Goal: Entertainment & Leisure: Browse casually

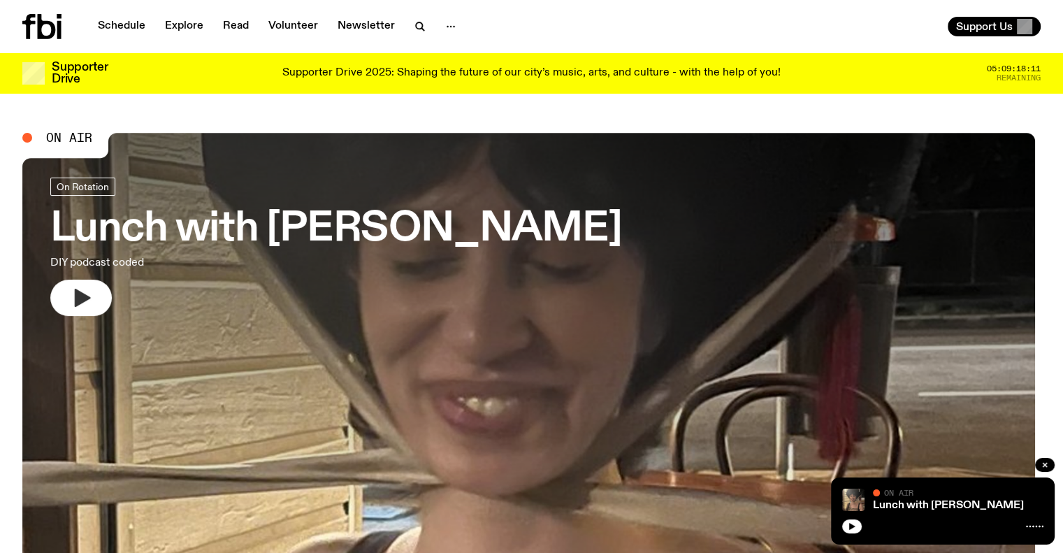
click at [95, 304] on button "button" at bounding box center [80, 297] width 61 height 36
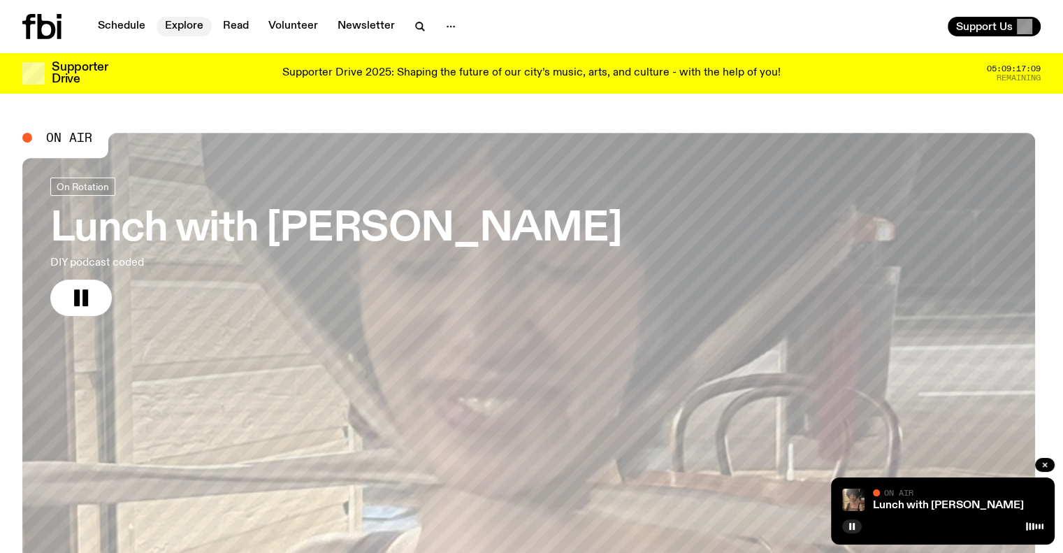
click at [188, 24] on link "Explore" at bounding box center [183, 27] width 55 height 20
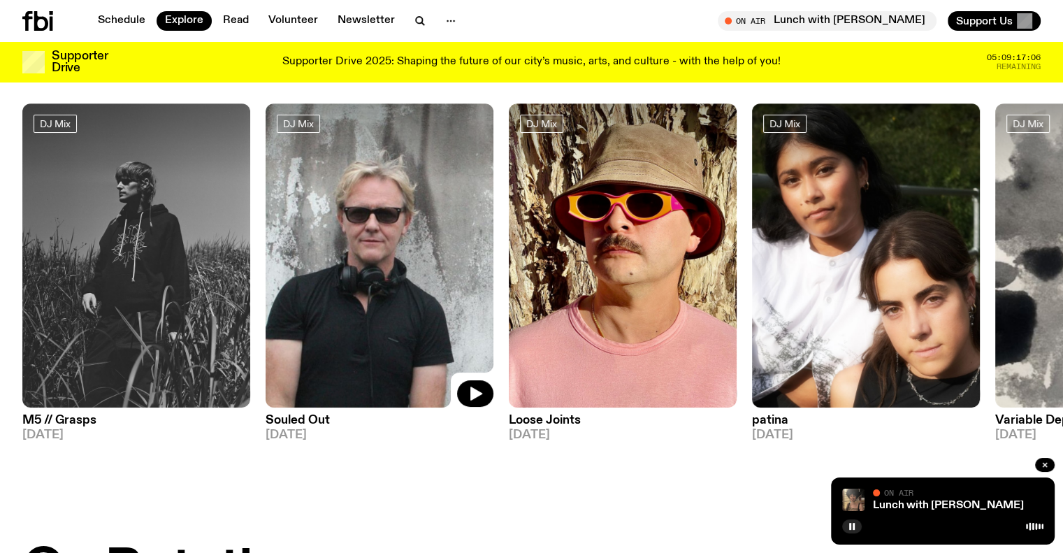
scroll to position [66, 0]
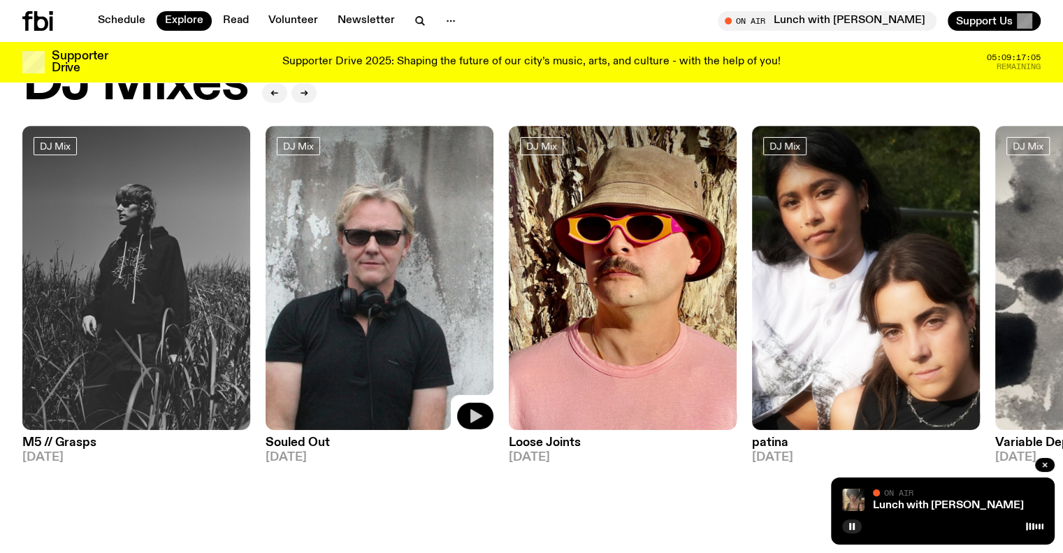
click at [477, 416] on icon "button" at bounding box center [476, 416] width 12 height 14
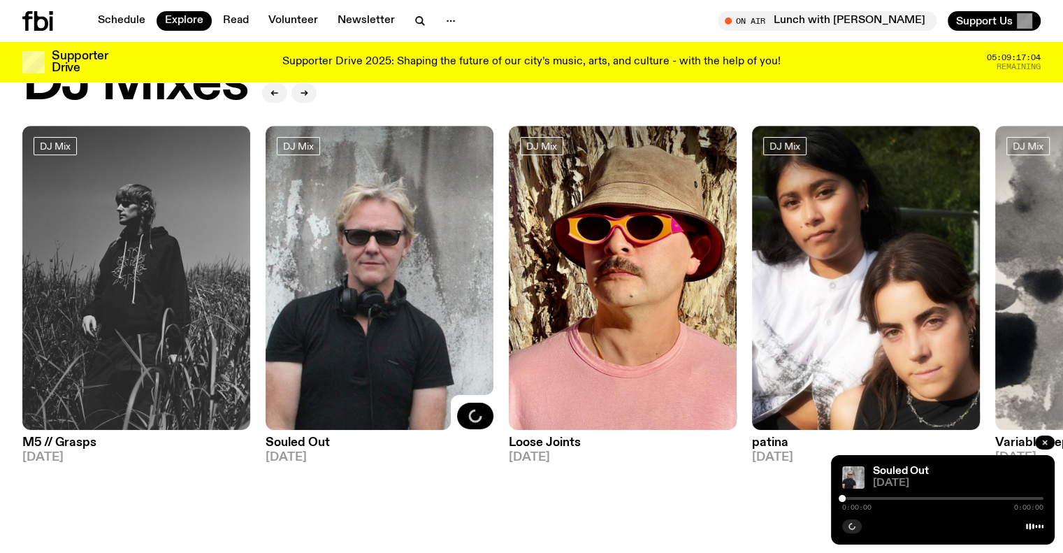
scroll to position [205, 0]
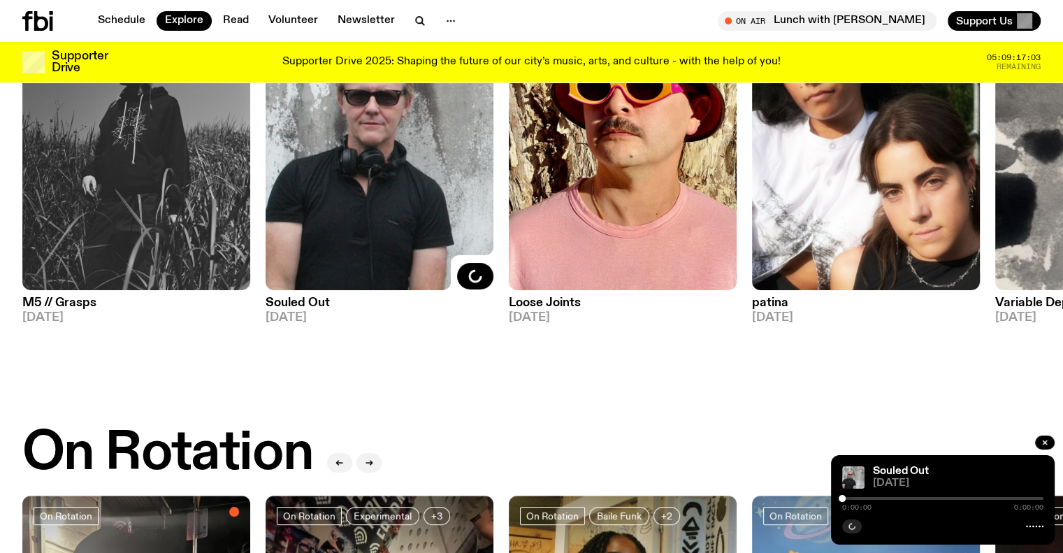
click at [553, 302] on h3 "Loose Joints" at bounding box center [623, 303] width 228 height 12
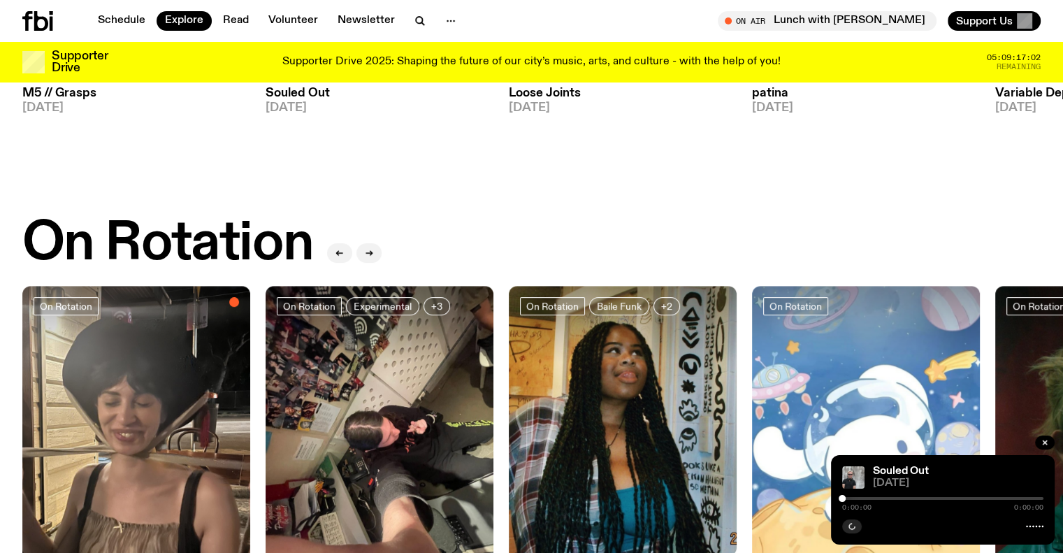
scroll to position [764, 0]
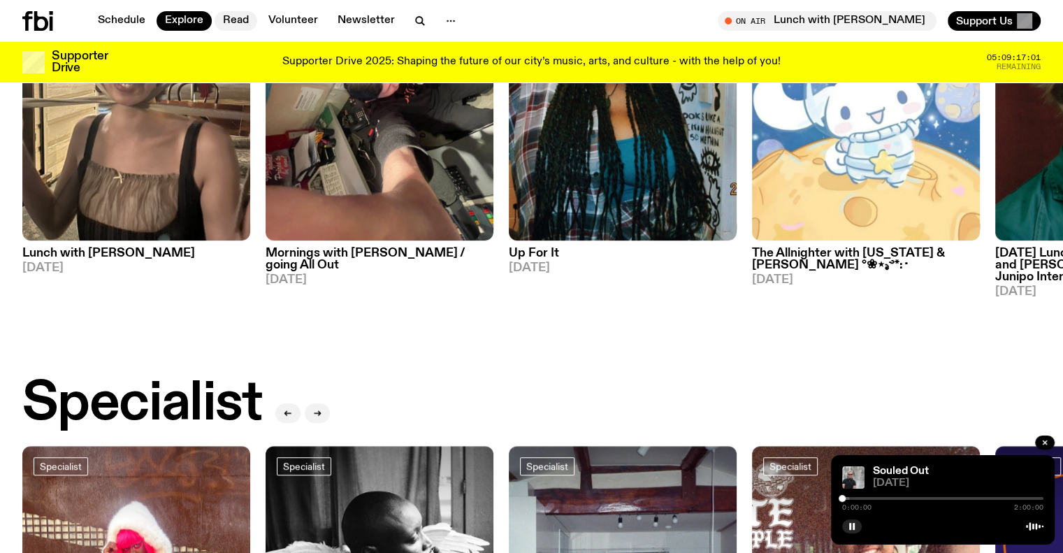
click at [235, 19] on link "Read" at bounding box center [235, 21] width 43 height 20
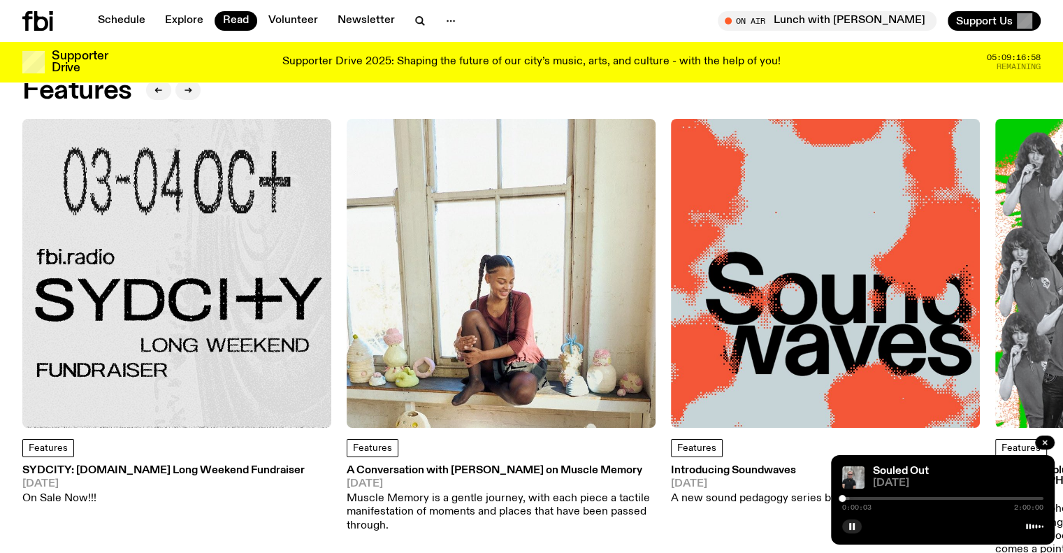
scroll to position [70, 0]
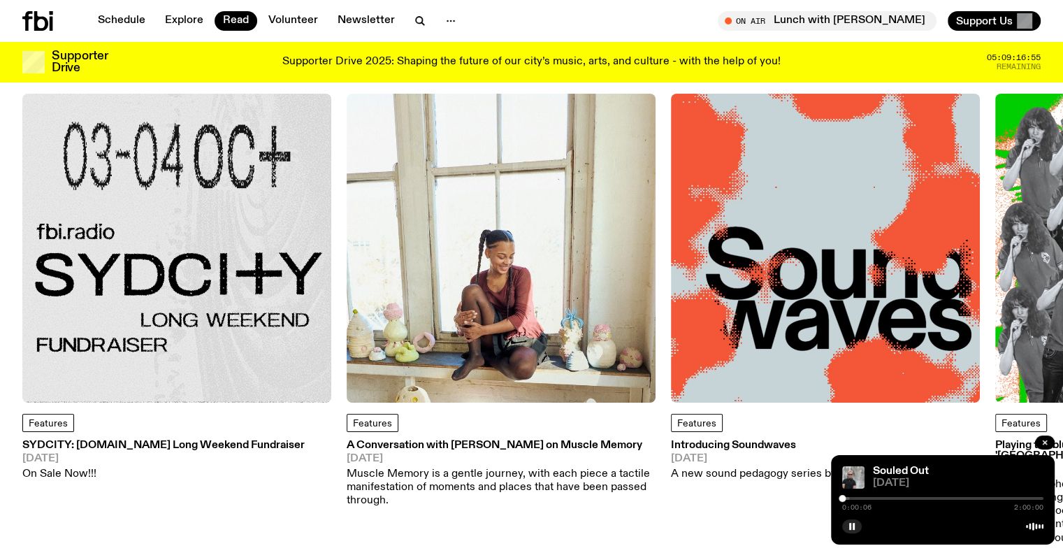
click at [165, 444] on h3 "SYDCITY: fbi.radio Long Weekend Fundraiser" at bounding box center [163, 445] width 282 height 10
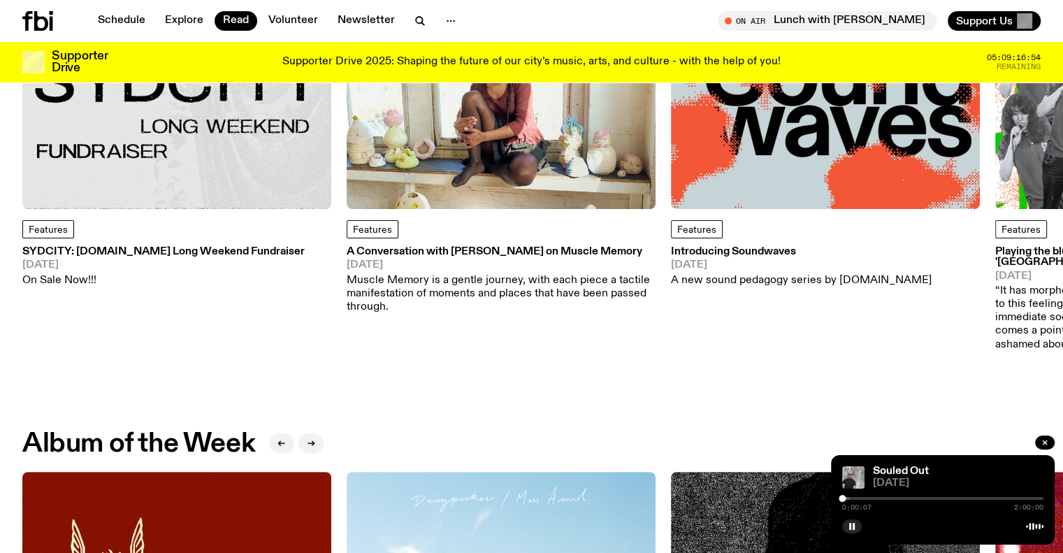
scroll to position [279, 0]
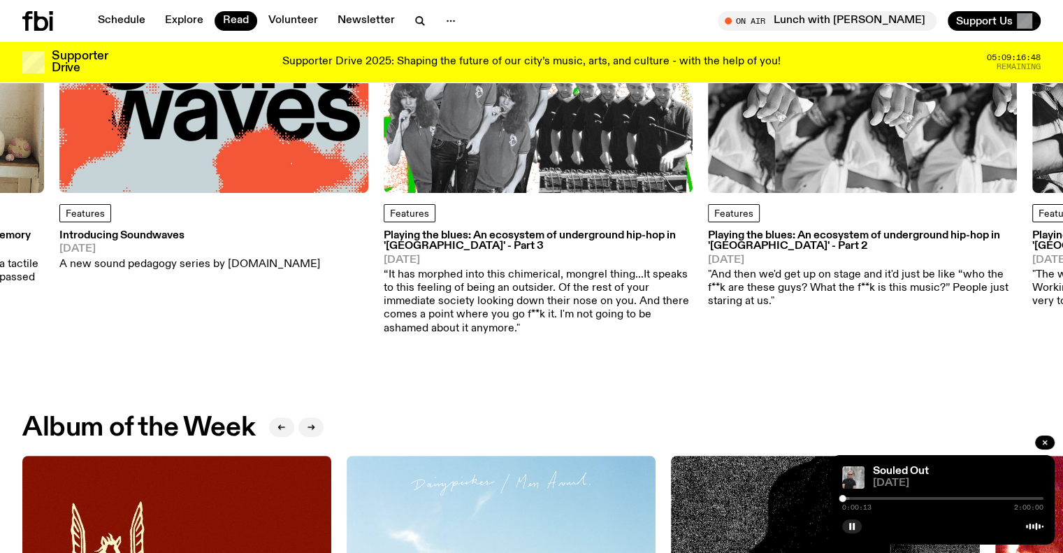
drag, startPoint x: 943, startPoint y: 251, endPoint x: 327, endPoint y: 246, distance: 616.1
click at [327, 246] on div "Features Introducing Soundwaves 29.05.25 A new sound pedagogy series by fbi.rad…" at bounding box center [213, 237] width 309 height 67
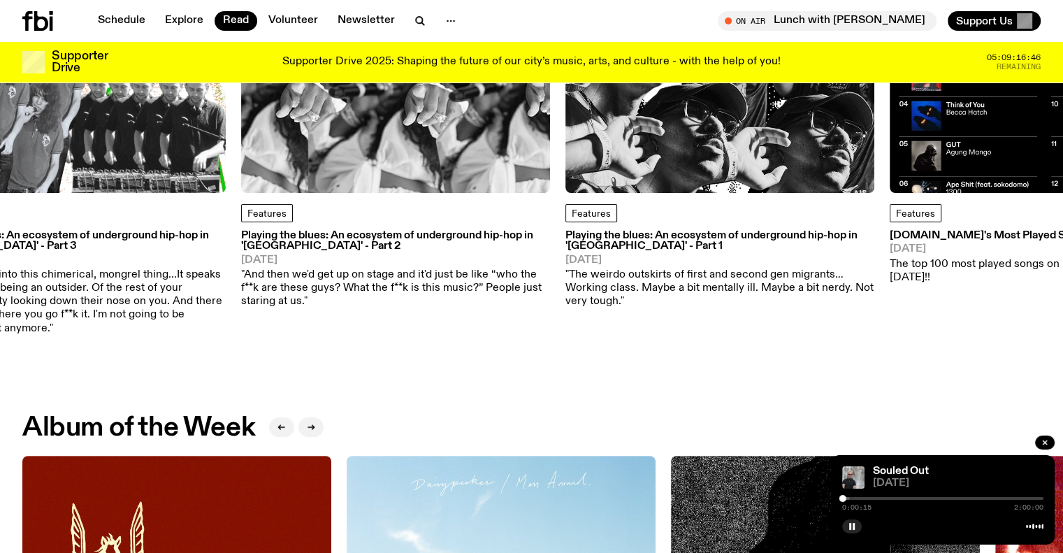
drag, startPoint x: 668, startPoint y: 256, endPoint x: 229, endPoint y: 242, distance: 438.9
click at [229, 242] on div "Features SYDCITY: fbi.radio Long Weekend Fundraiser 03.09.25 On Sale Now!!! Fea…" at bounding box center [531, 109] width 1018 height 451
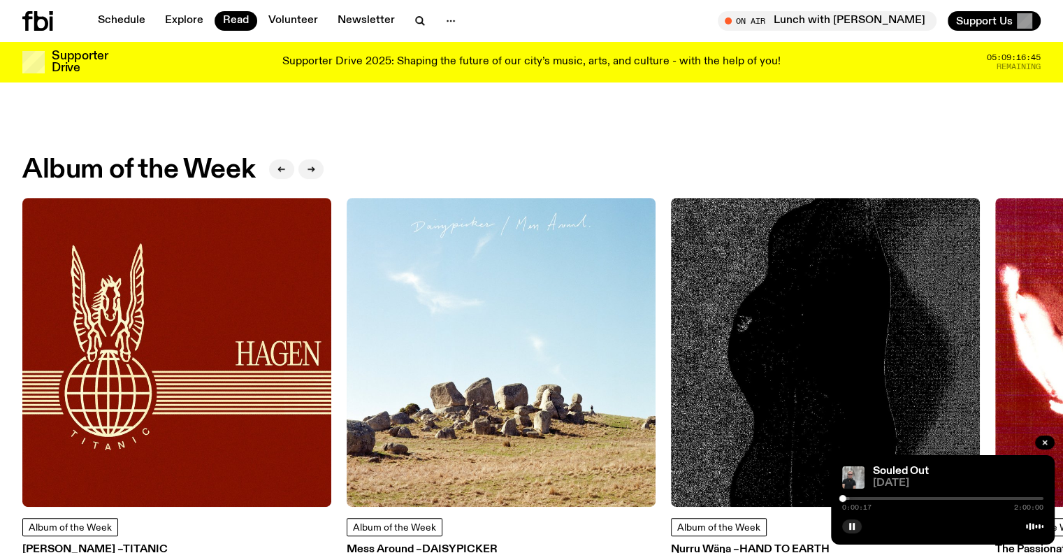
scroll to position [699, 0]
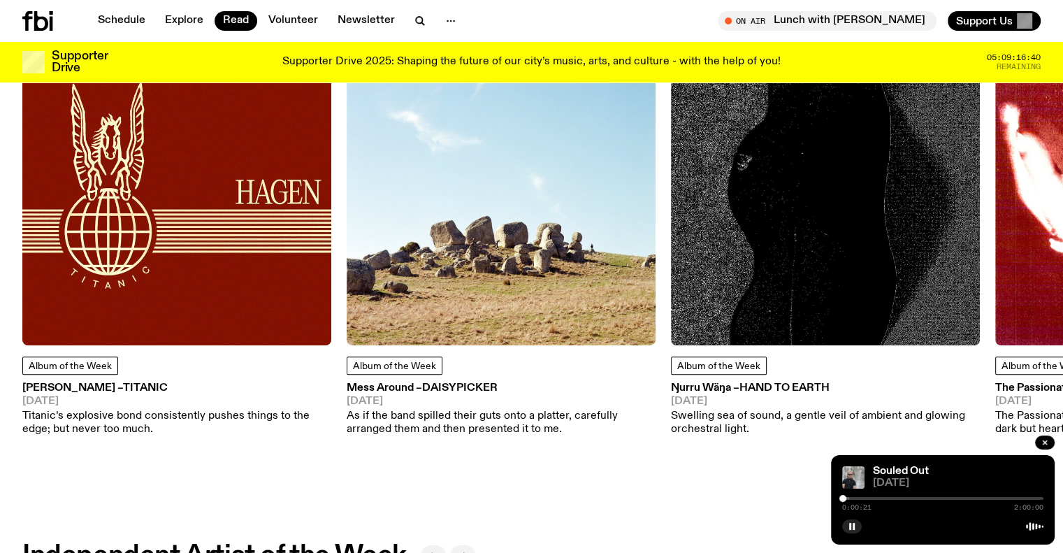
click at [175, 414] on p "Titanic’s explosive bond consistently pushes things to the edge; but never too …" at bounding box center [176, 422] width 309 height 27
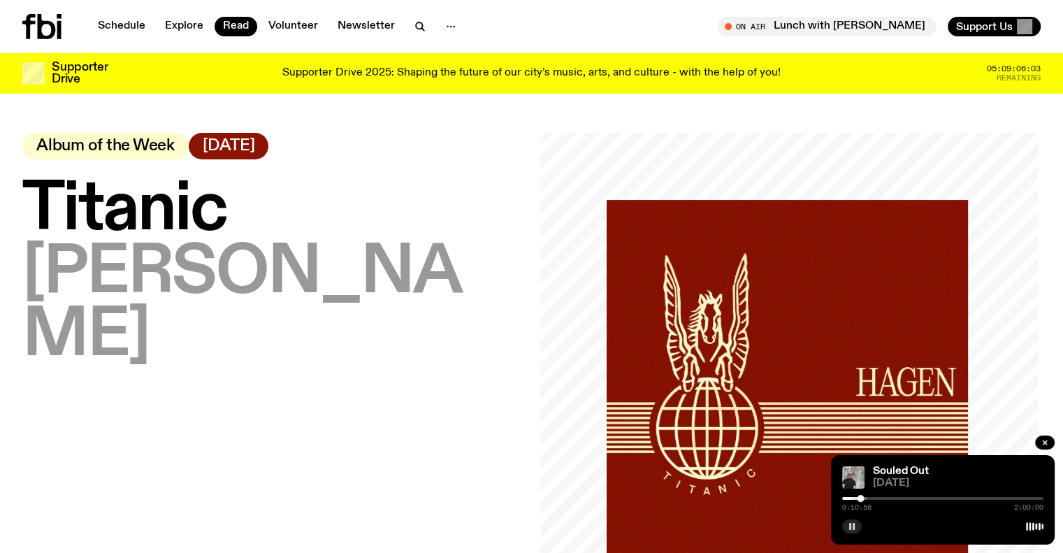
drag, startPoint x: 854, startPoint y: 525, endPoint x: 847, endPoint y: 502, distance: 24.8
click at [854, 525] on icon "button" at bounding box center [851, 526] width 8 height 8
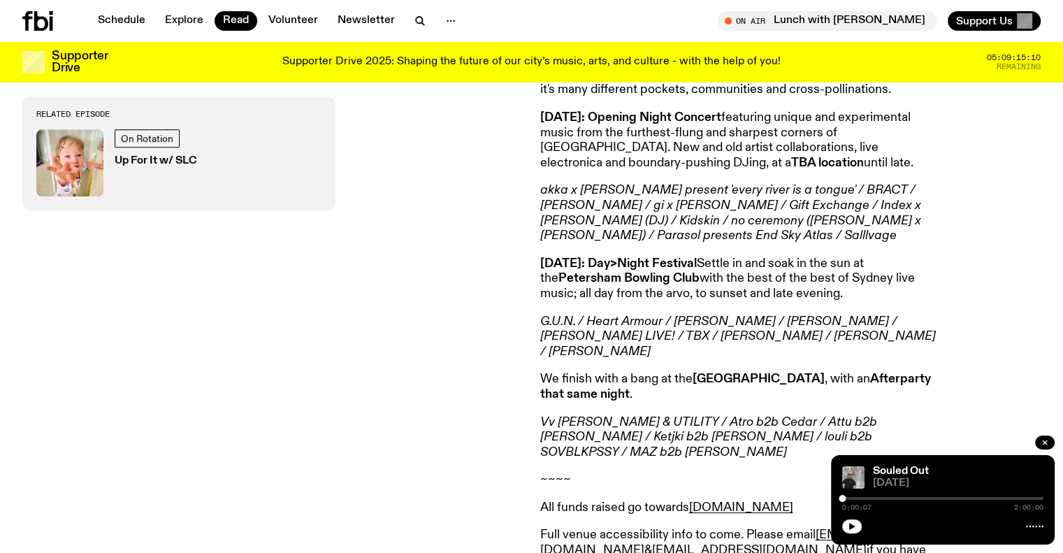
scroll to position [691, 0]
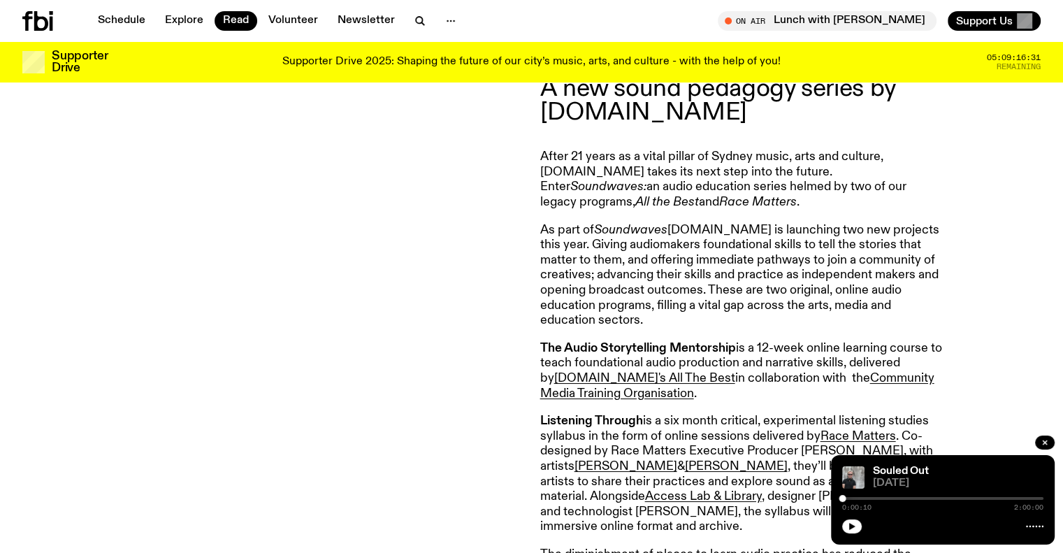
scroll to position [830, 0]
